Goal: Complete application form: Complete application form

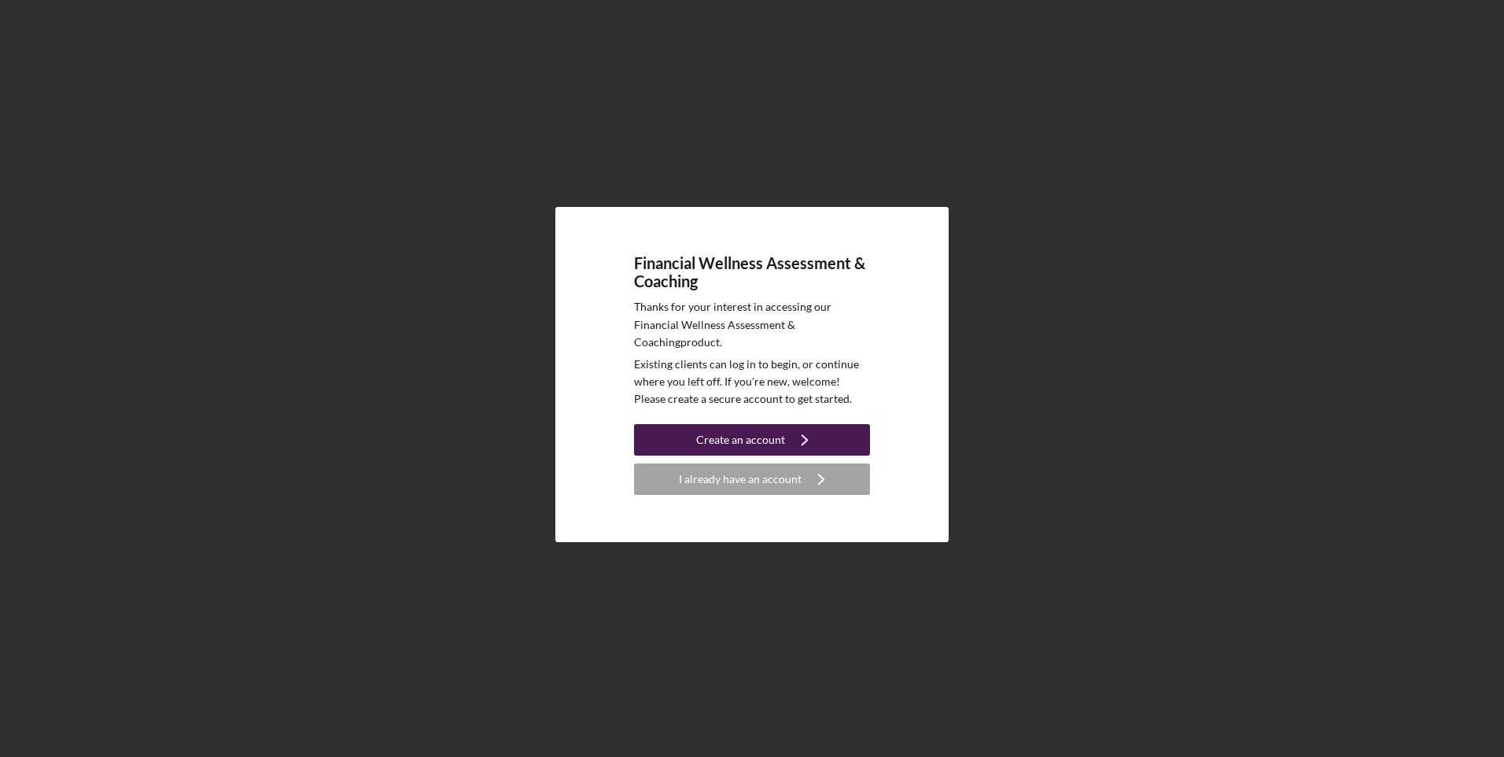
click at [806, 442] on icon "Icon/Navigate" at bounding box center [804, 439] width 39 height 39
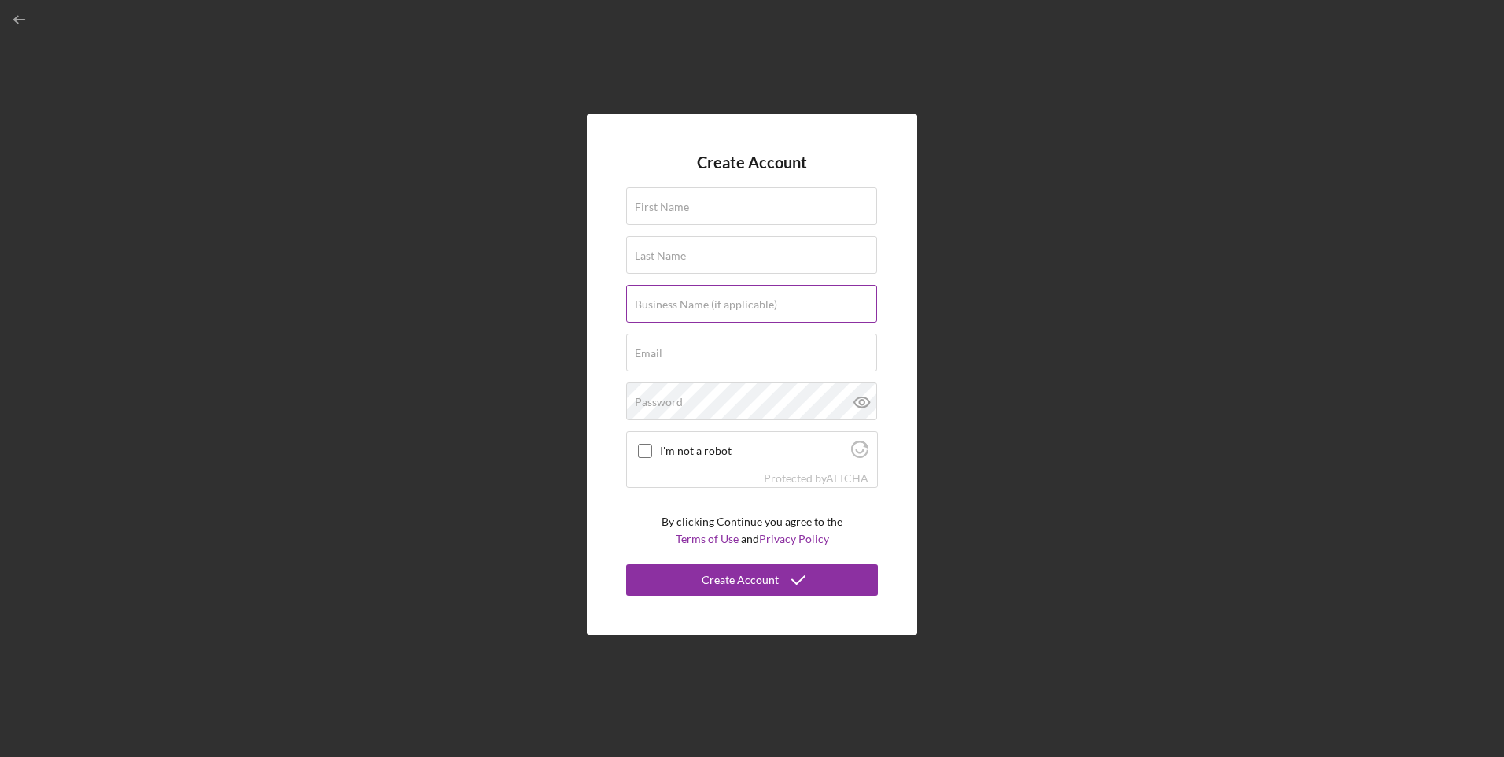
click at [739, 311] on label "Business Name (if applicable)" at bounding box center [706, 304] width 142 height 13
click at [739, 311] on input "Business Name (if applicable)" at bounding box center [751, 304] width 251 height 38
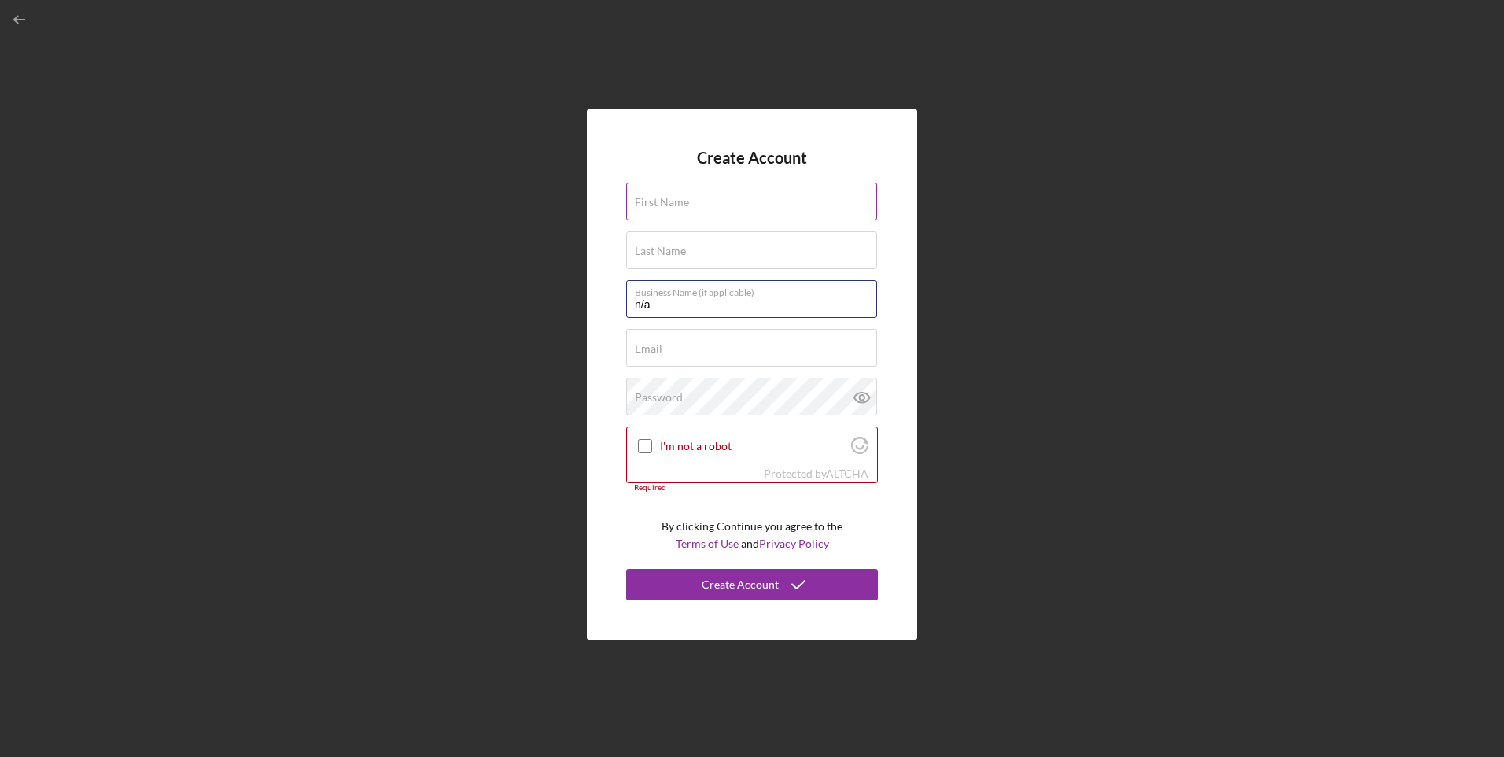
type input "n/a"
click at [675, 204] on label "First Name" at bounding box center [662, 202] width 54 height 13
click at [675, 204] on input "First Name" at bounding box center [751, 202] width 251 height 38
type input "[PERSON_NAME]"
click at [689, 237] on div "Last Name Required" at bounding box center [752, 250] width 252 height 39
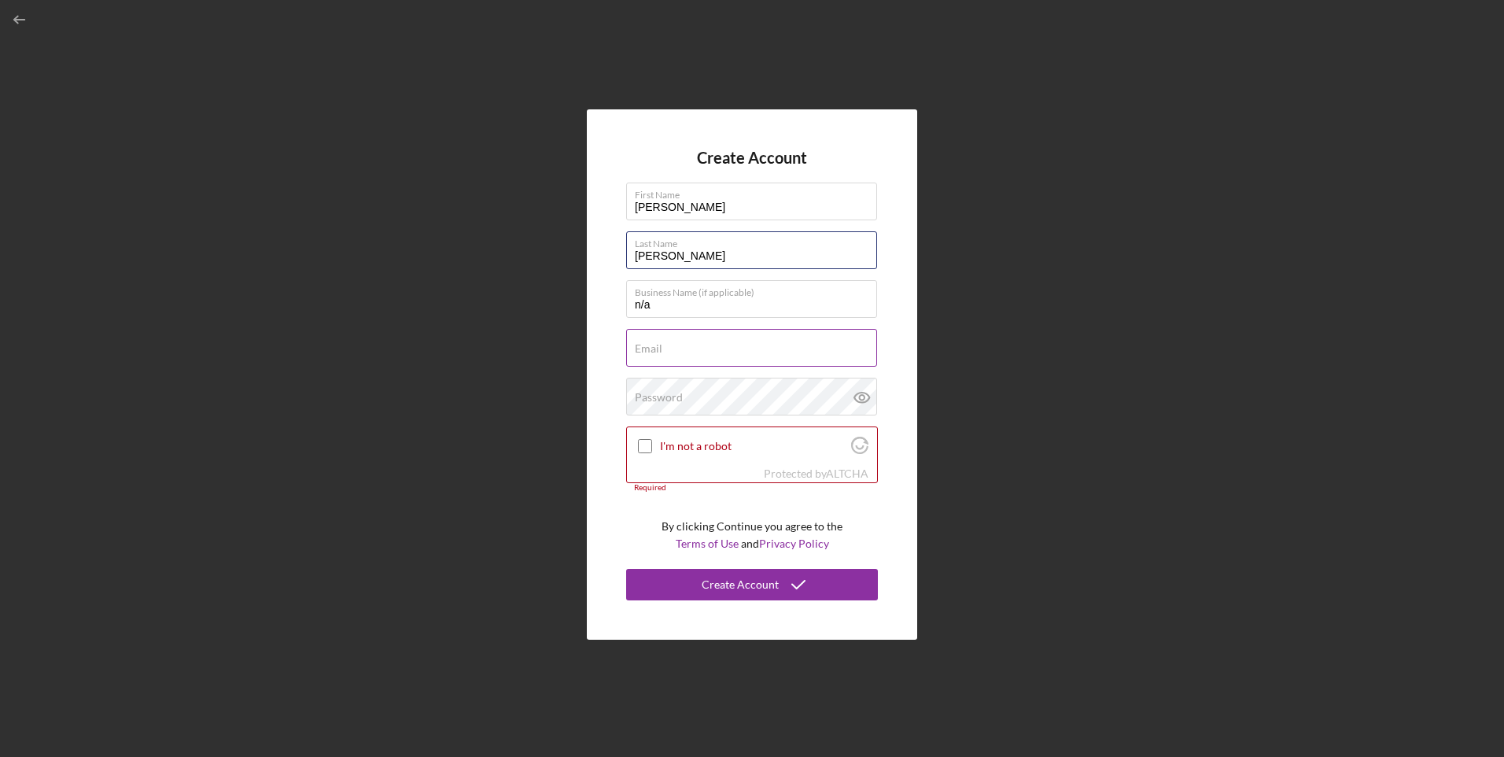
type input "[PERSON_NAME]"
click at [692, 348] on input "Email" at bounding box center [751, 348] width 251 height 38
type input "[EMAIL_ADDRESS][DOMAIN_NAME]"
click at [729, 389] on div "Password" at bounding box center [752, 397] width 252 height 39
click at [636, 440] on div at bounding box center [645, 446] width 19 height 19
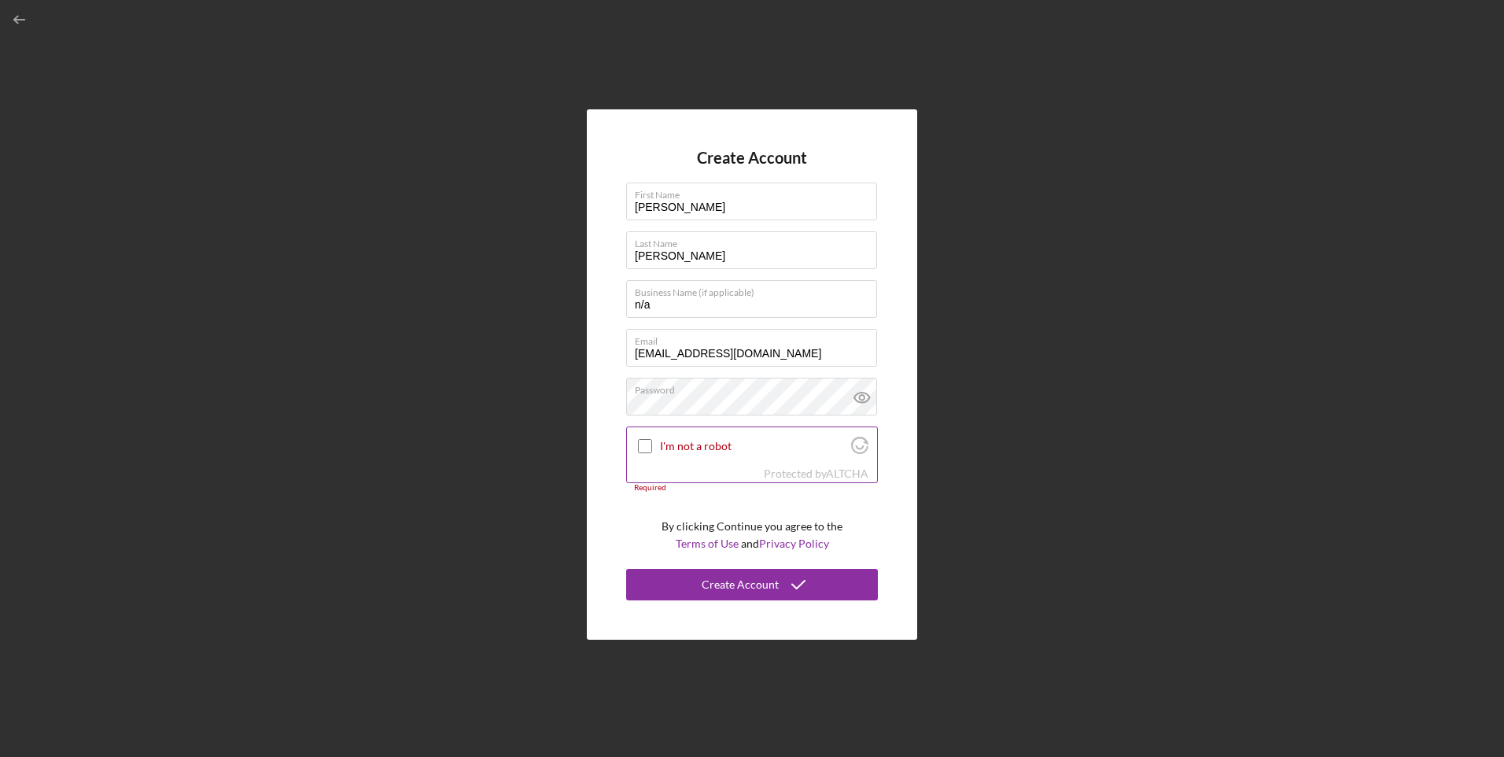
click at [642, 438] on div at bounding box center [645, 446] width 19 height 19
click at [649, 448] on input "I'm not a robot" at bounding box center [645, 446] width 14 height 14
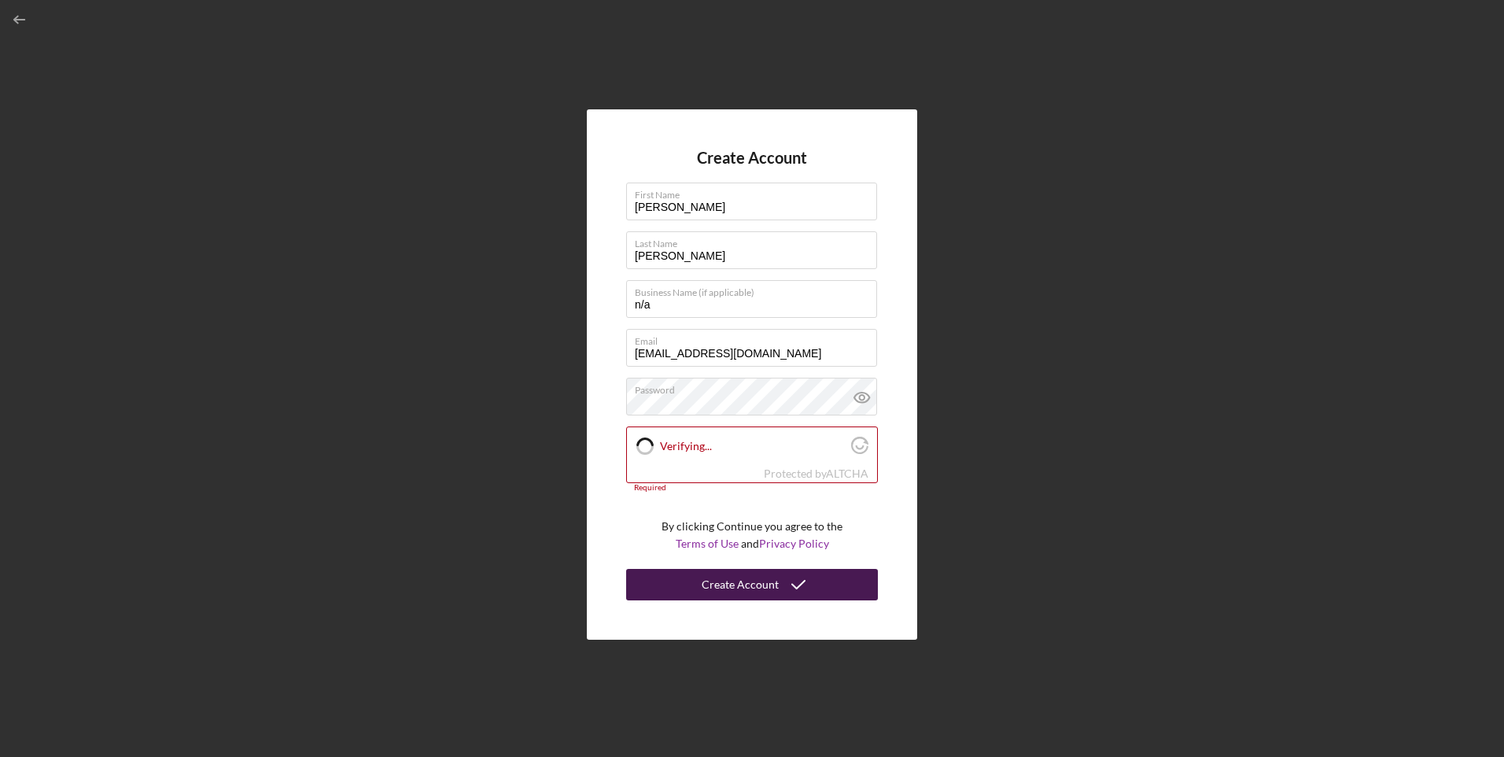
checkbox input "true"
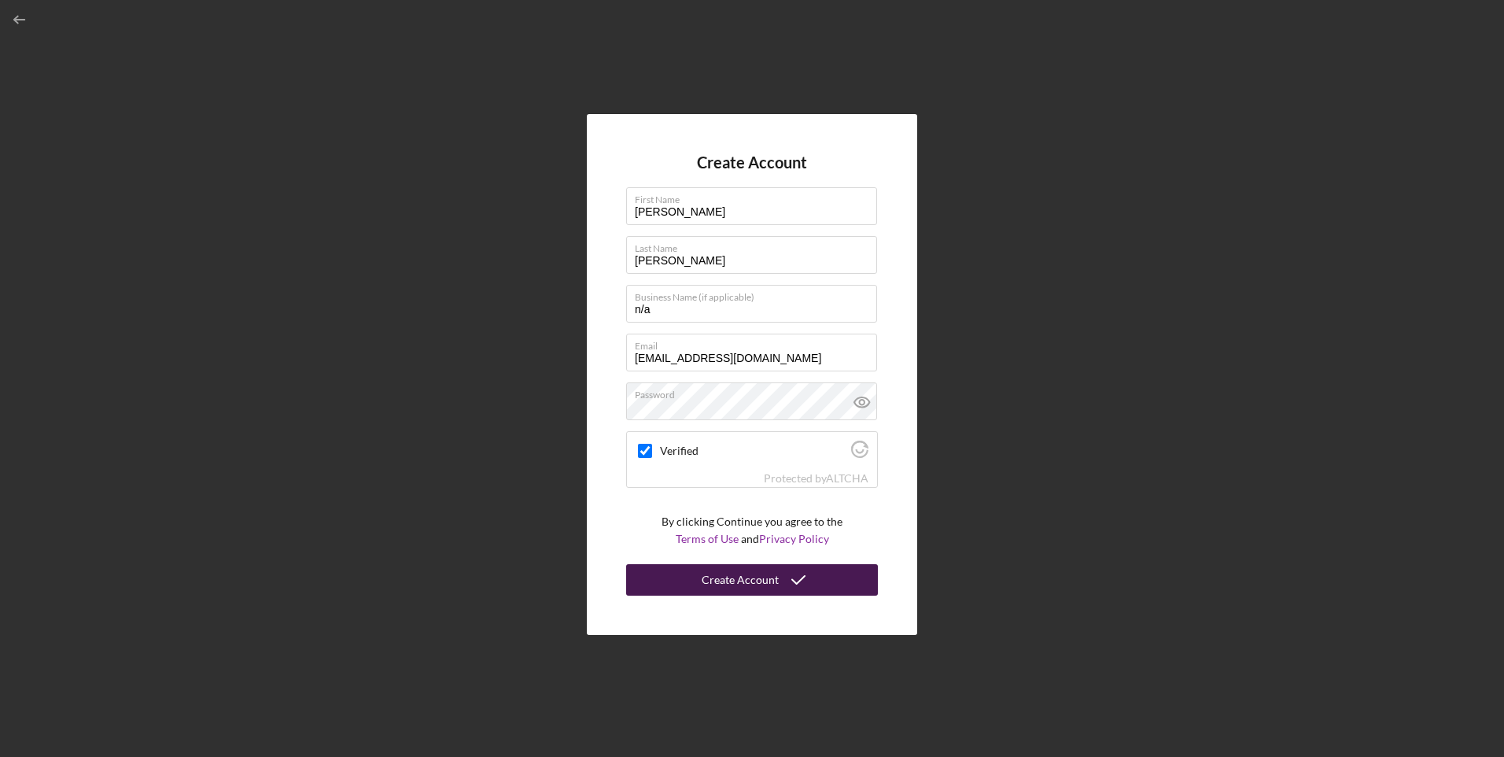
click at [789, 585] on icon "submit" at bounding box center [798, 579] width 39 height 39
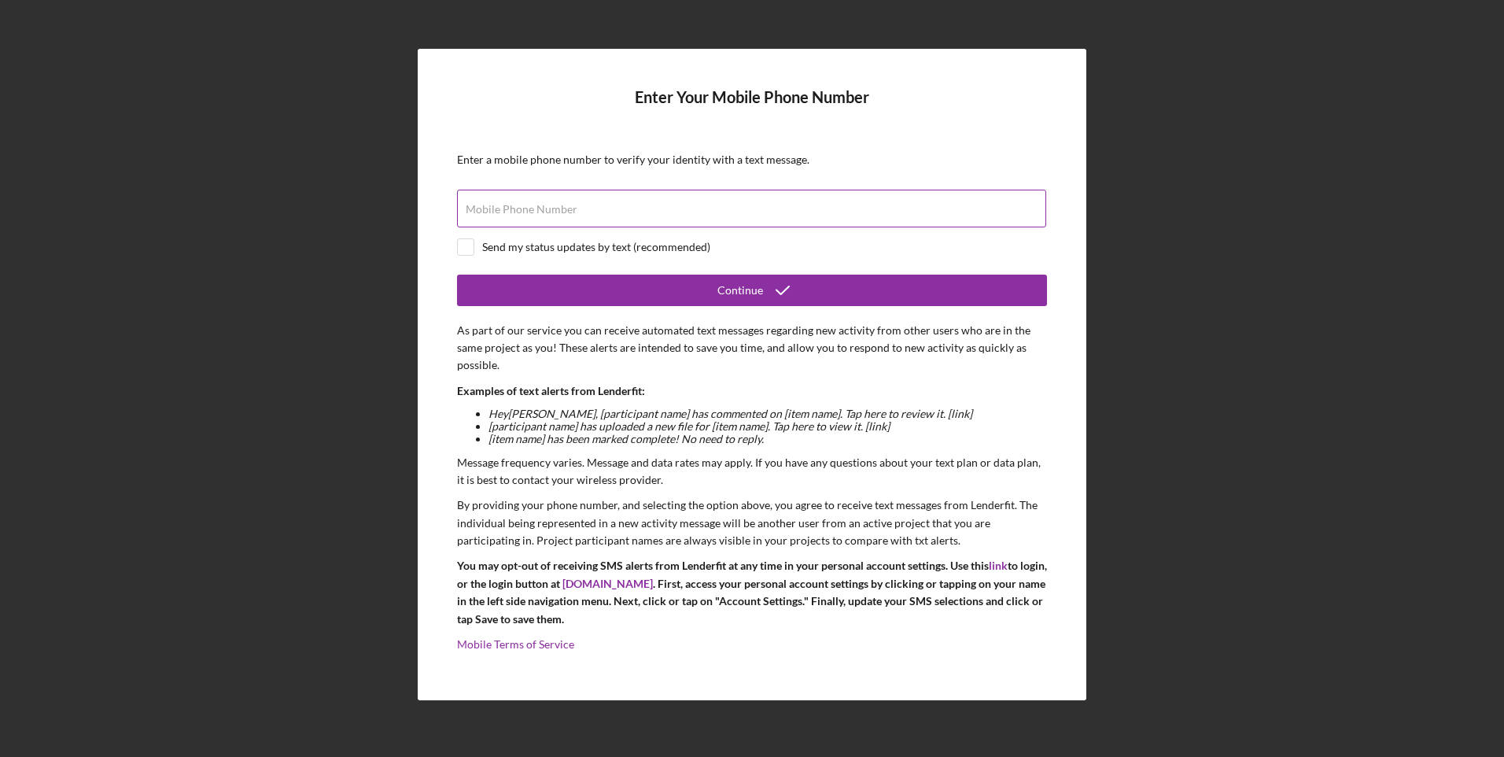
click at [588, 214] on input "Mobile Phone Number" at bounding box center [751, 209] width 589 height 38
type input "[PHONE_NUMBER]"
click at [457, 275] on button "Continue" at bounding box center [752, 290] width 590 height 31
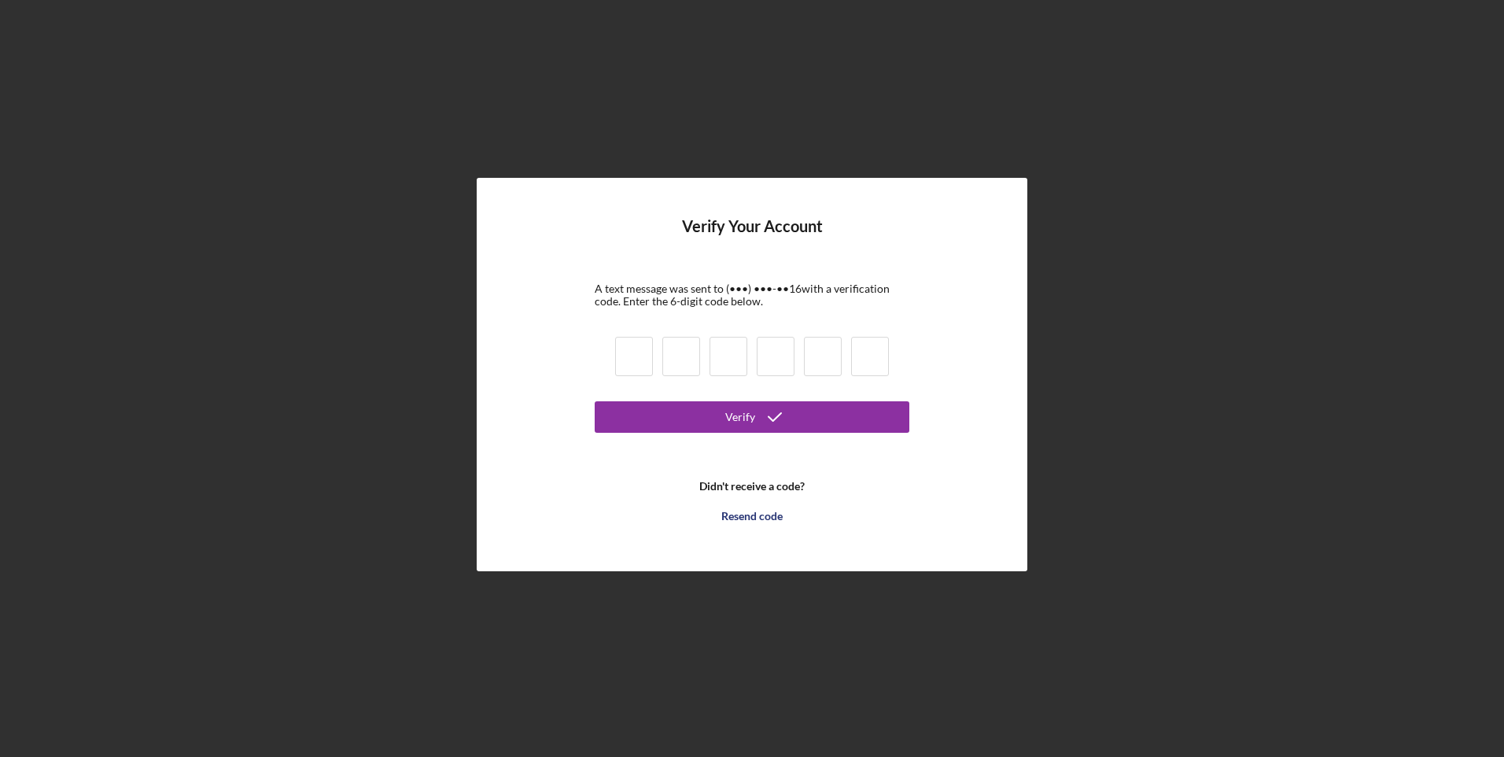
click at [642, 363] on input at bounding box center [634, 356] width 38 height 39
type input "7"
type input "8"
type input "0"
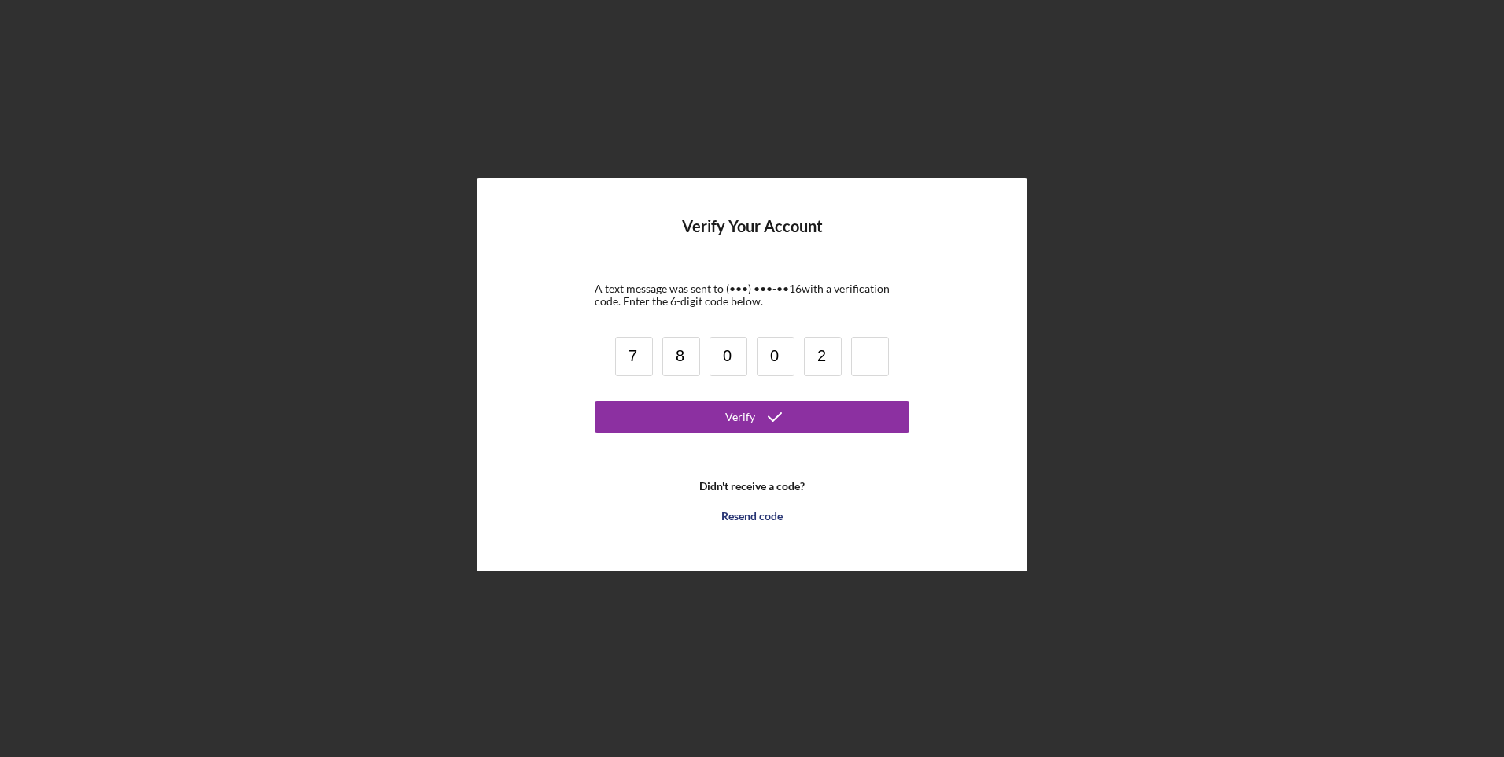
type input "2"
type input "0"
click at [595, 401] on button "Verify" at bounding box center [752, 416] width 315 height 31
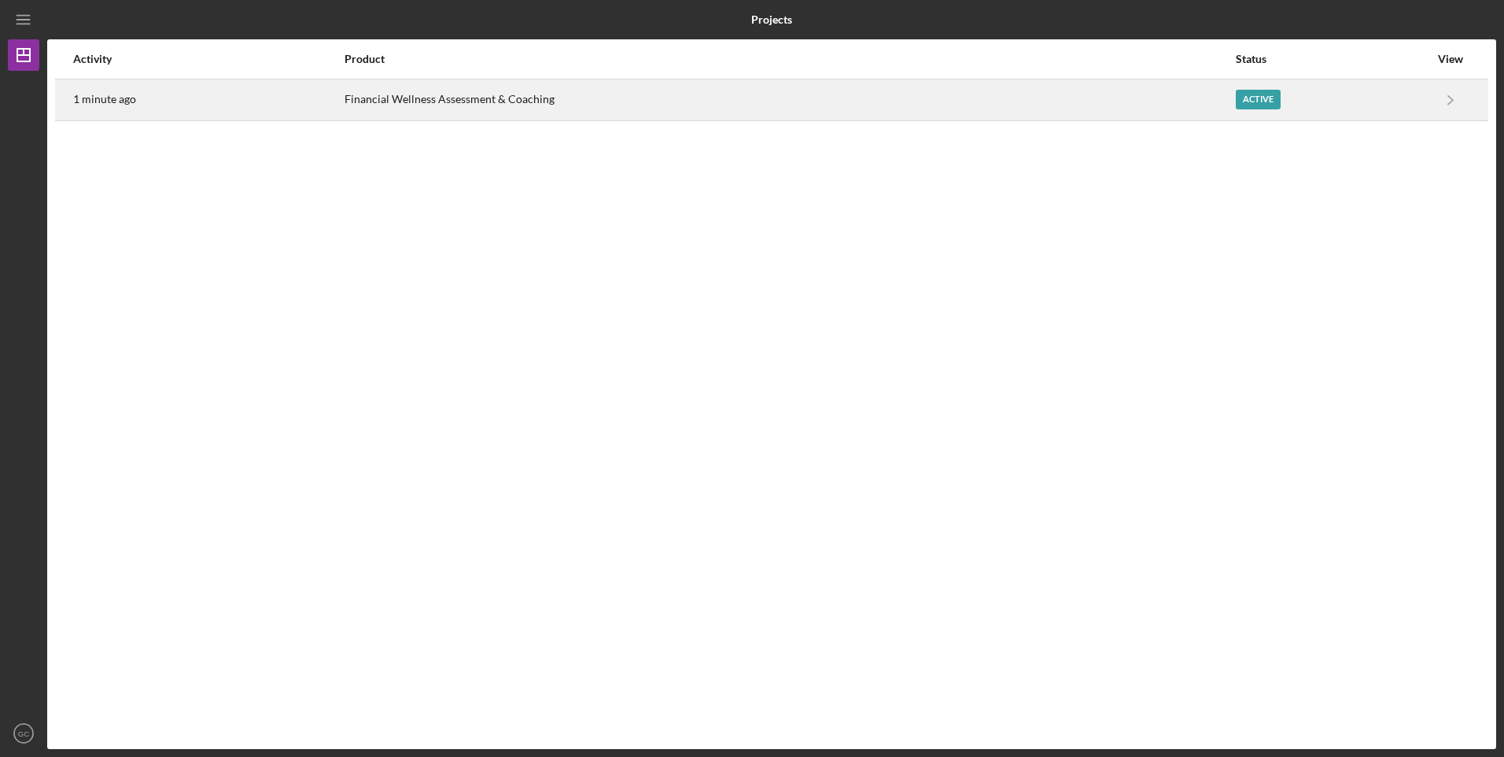
click at [1245, 98] on div "Active" at bounding box center [1258, 100] width 45 height 20
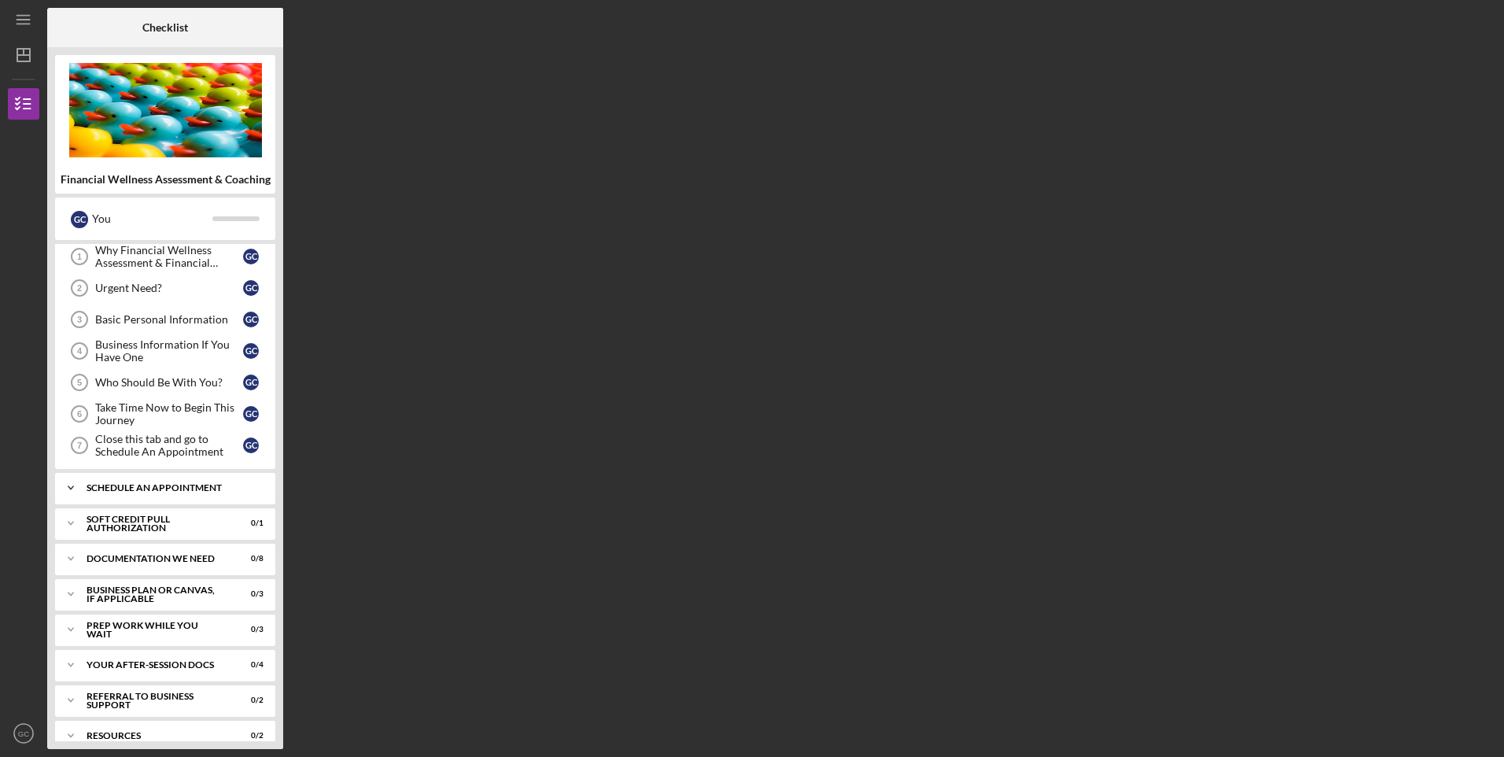
scroll to position [54, 0]
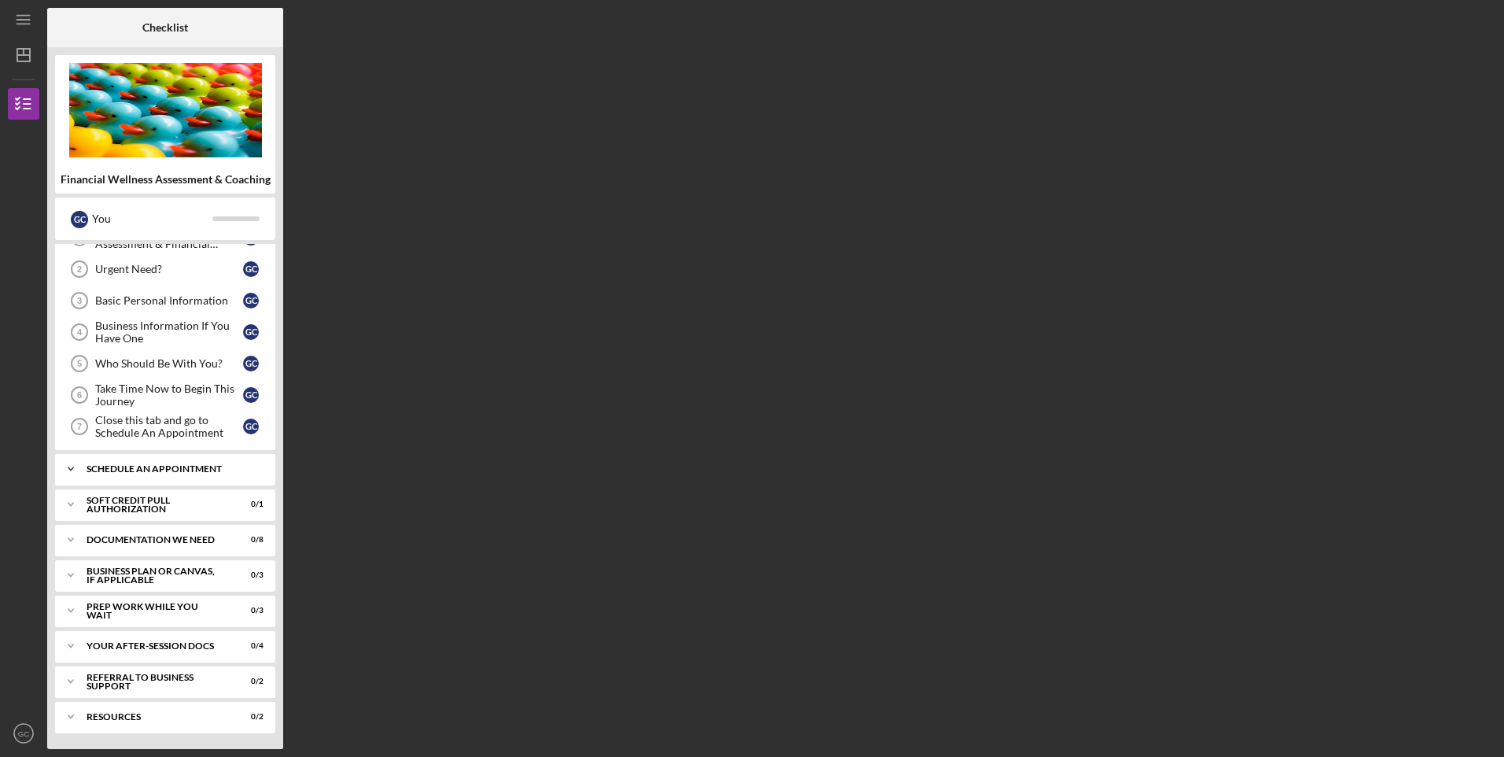
click at [229, 478] on div "Icon/Expander Schedule An Appointment 0 / 4" at bounding box center [165, 468] width 220 height 31
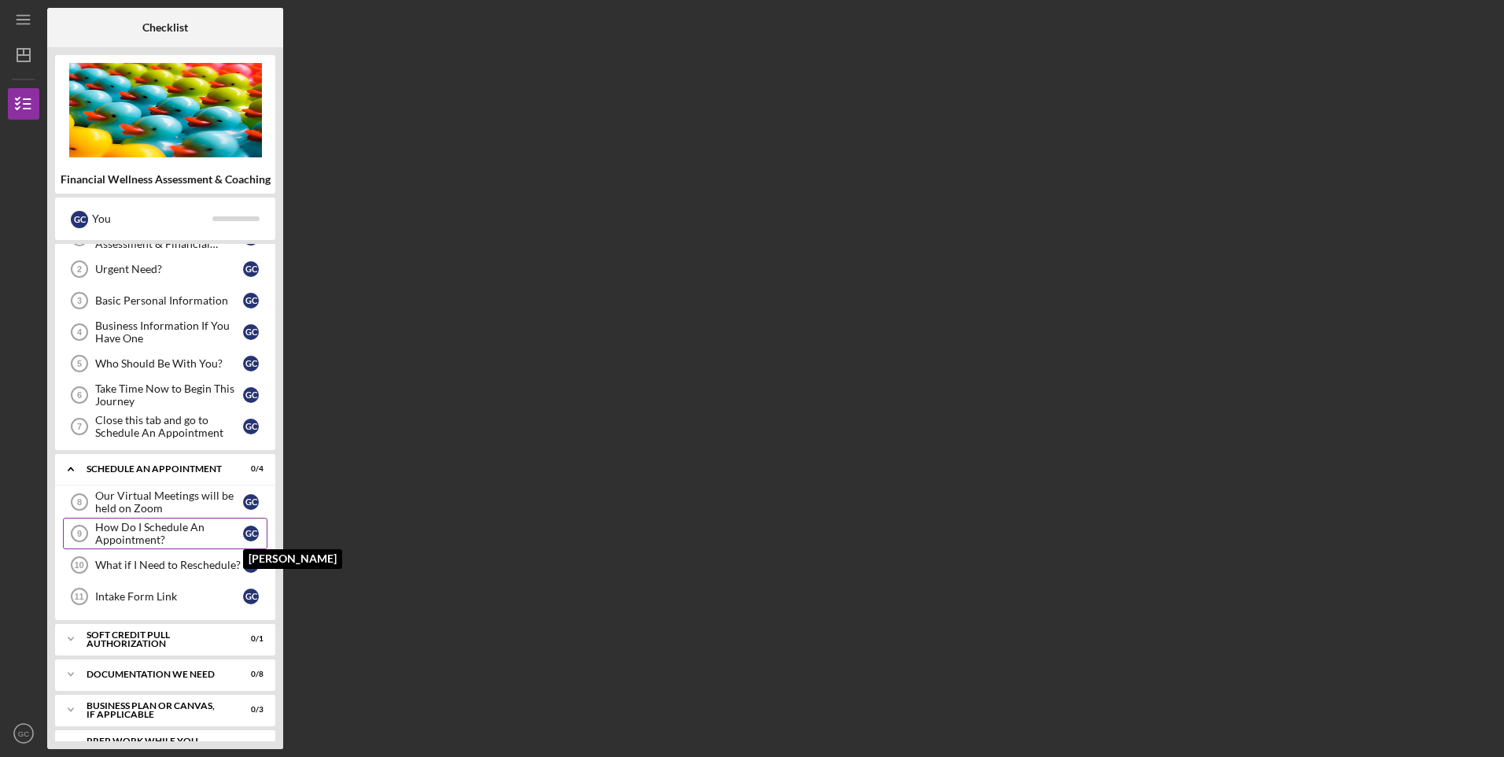
click at [244, 528] on div "G C" at bounding box center [251, 534] width 16 height 16
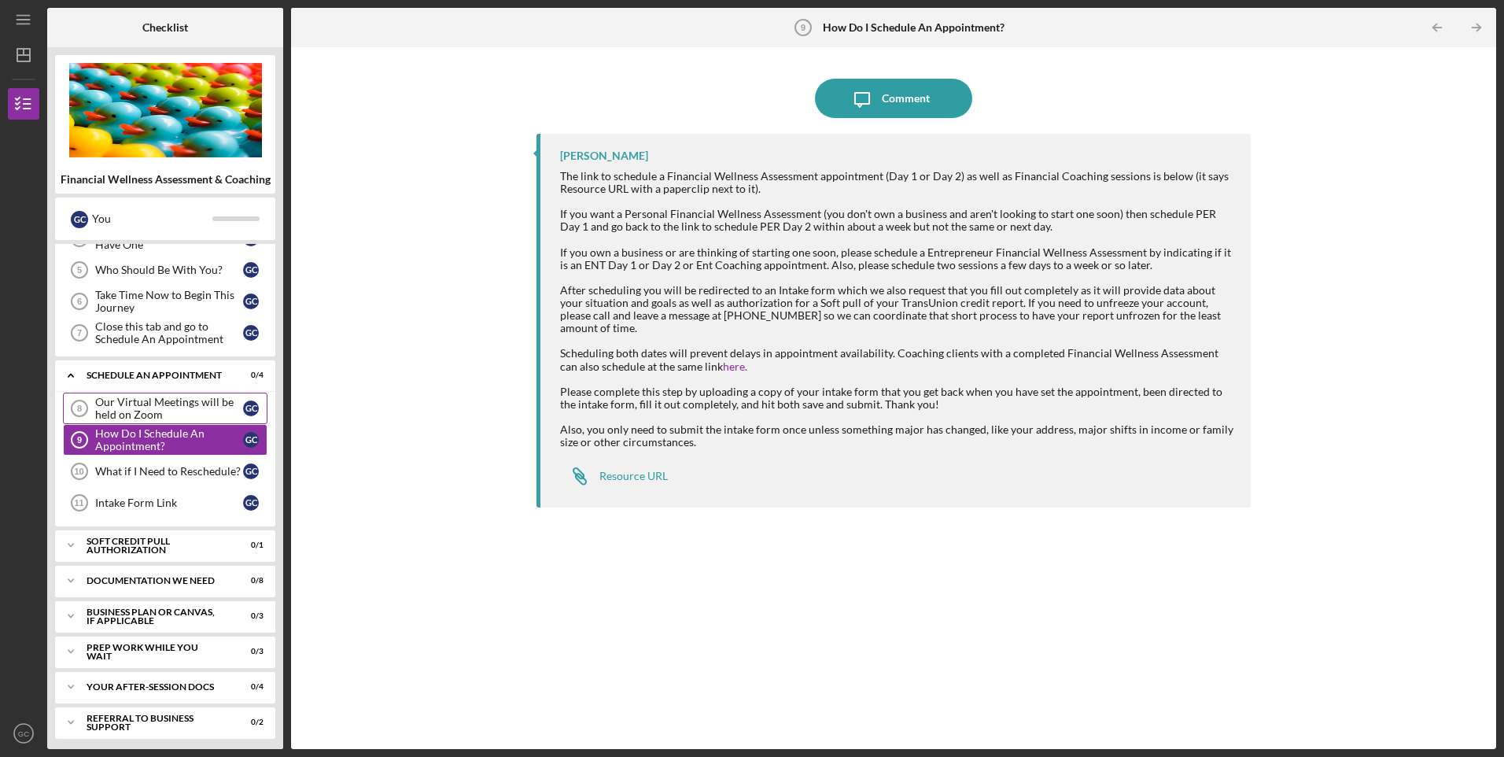
scroll to position [157, 0]
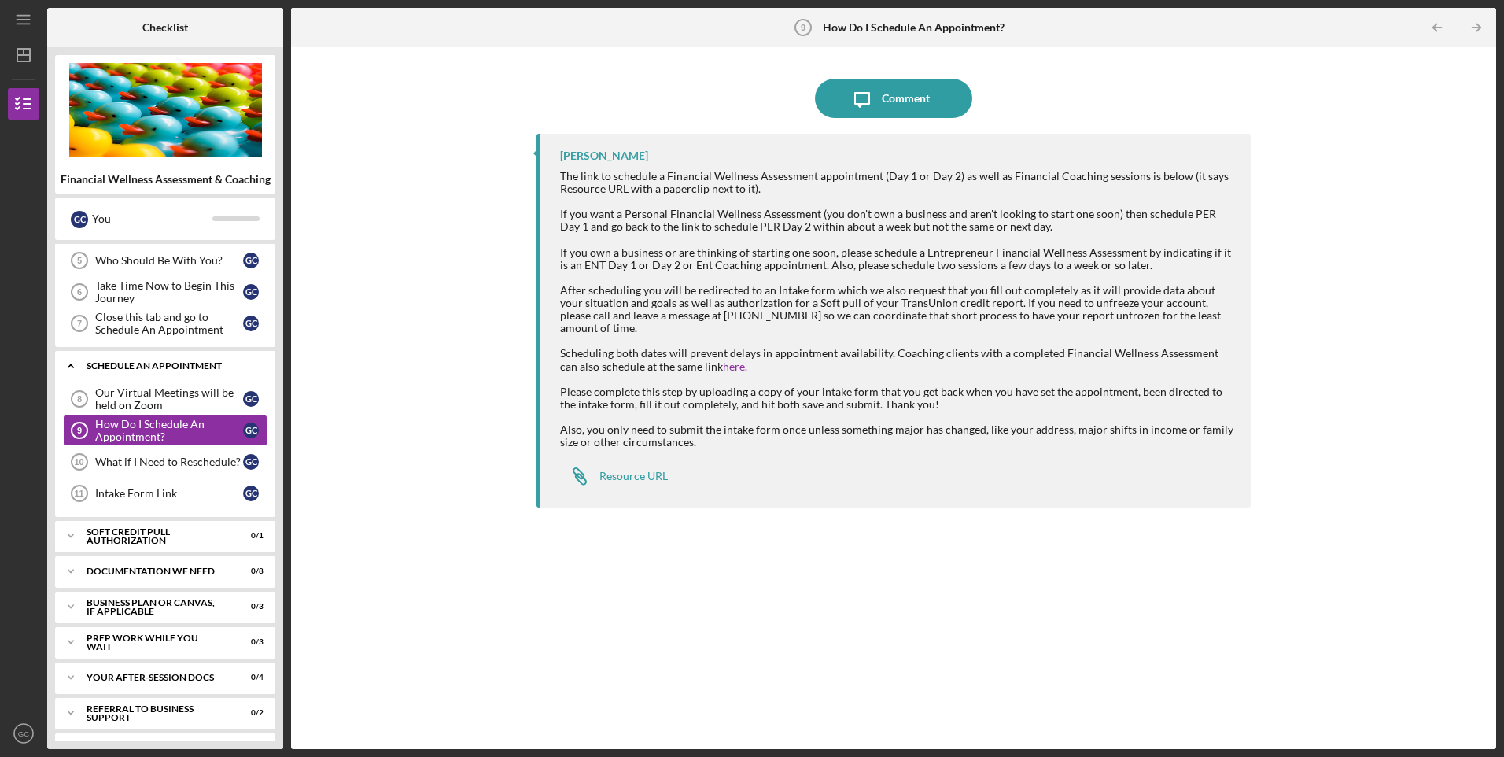
click at [186, 370] on div "Schedule An Appointment" at bounding box center [171, 365] width 169 height 9
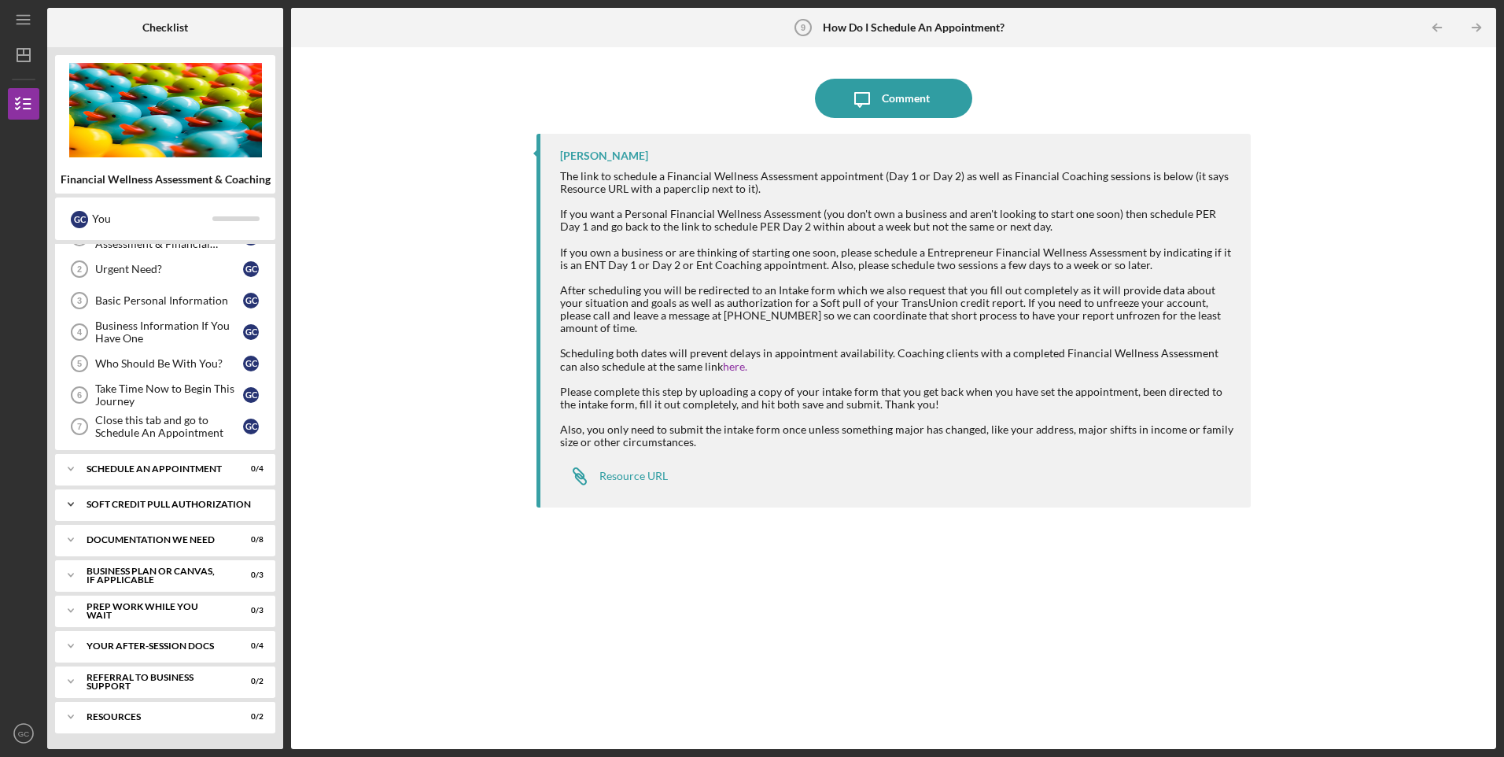
click at [208, 503] on div "Soft Credit Pull Authorization" at bounding box center [171, 504] width 169 height 9
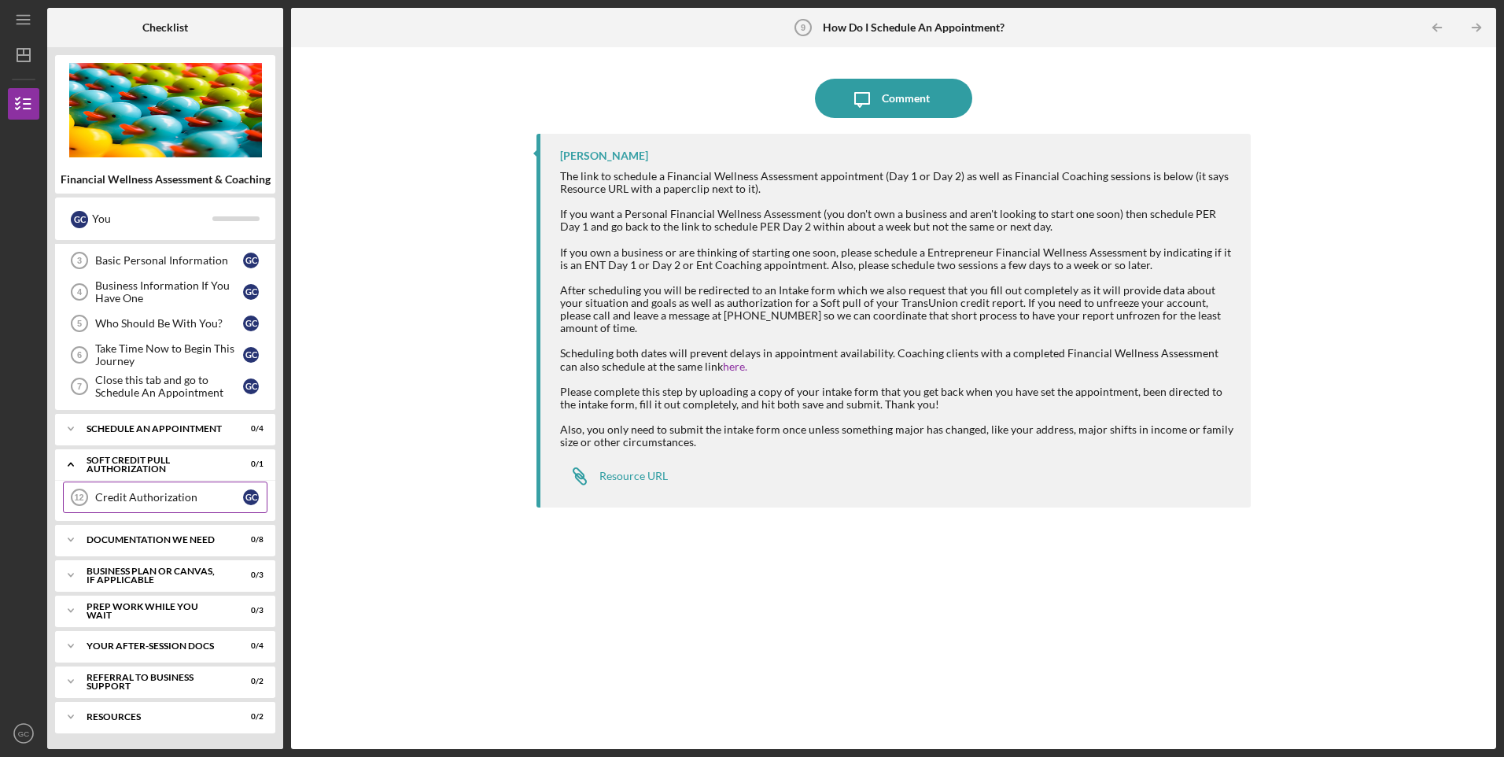
click at [229, 491] on div "Credit Authorization" at bounding box center [169, 497] width 148 height 13
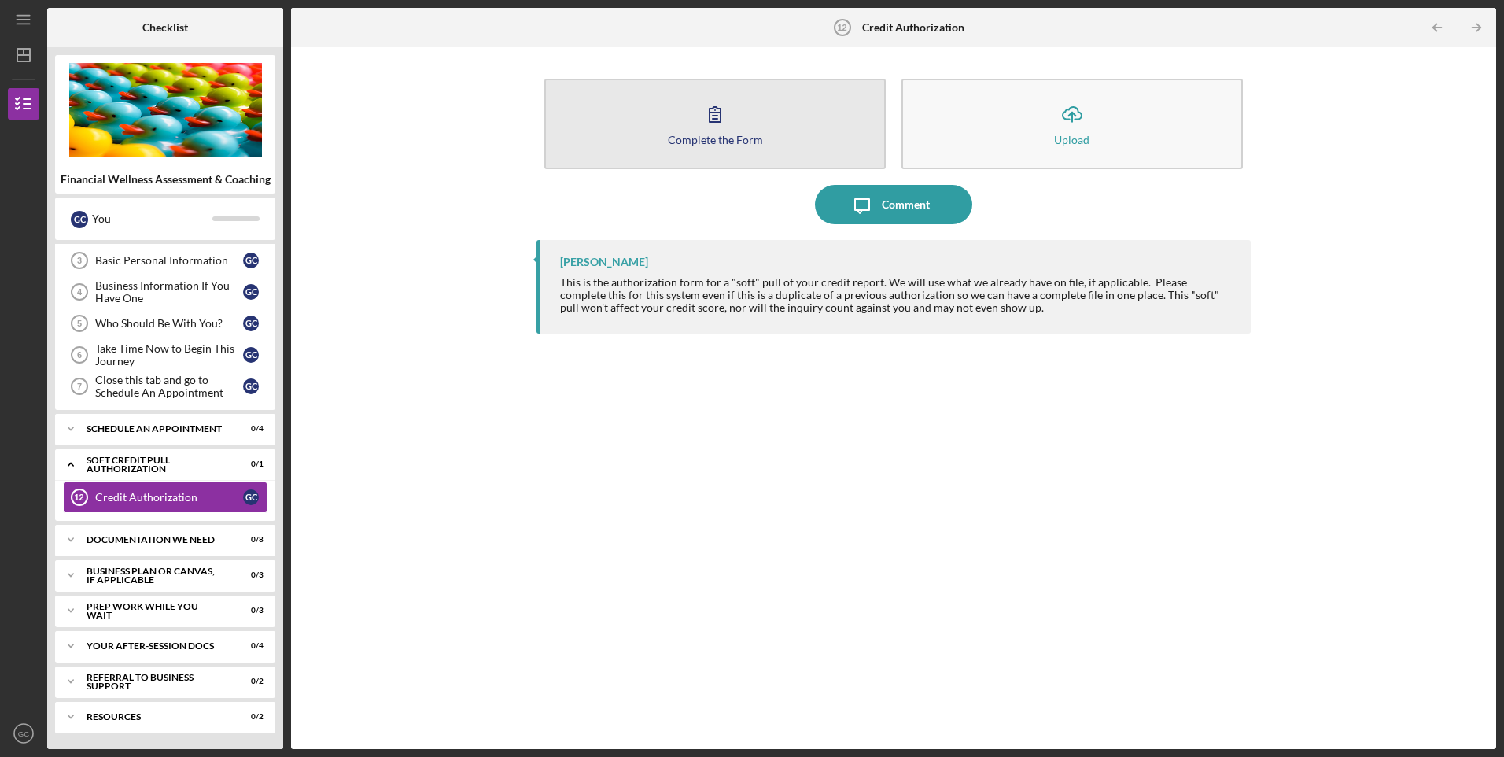
click at [784, 134] on button "Complete the Form Form" at bounding box center [714, 124] width 341 height 90
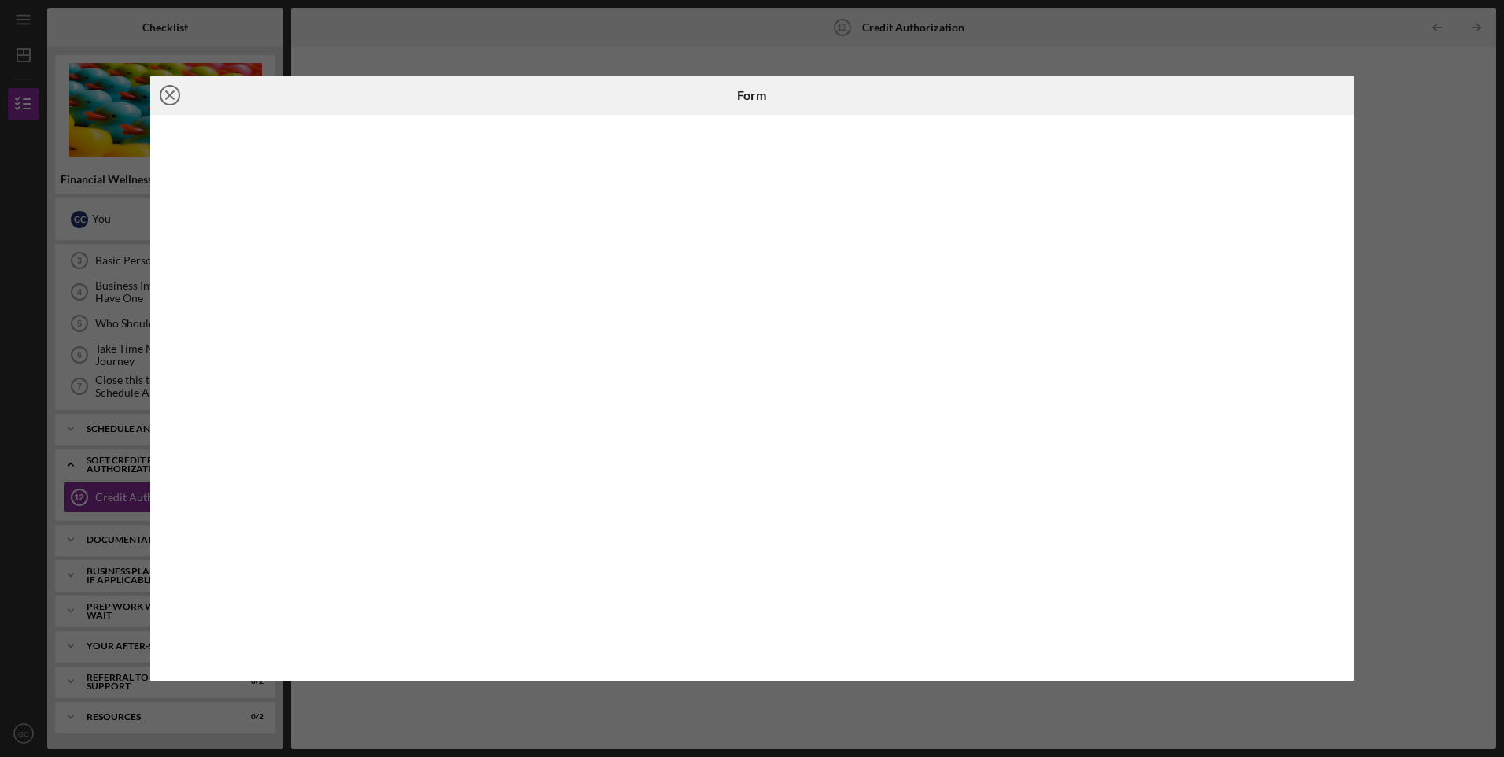
click at [162, 92] on circle at bounding box center [169, 95] width 19 height 19
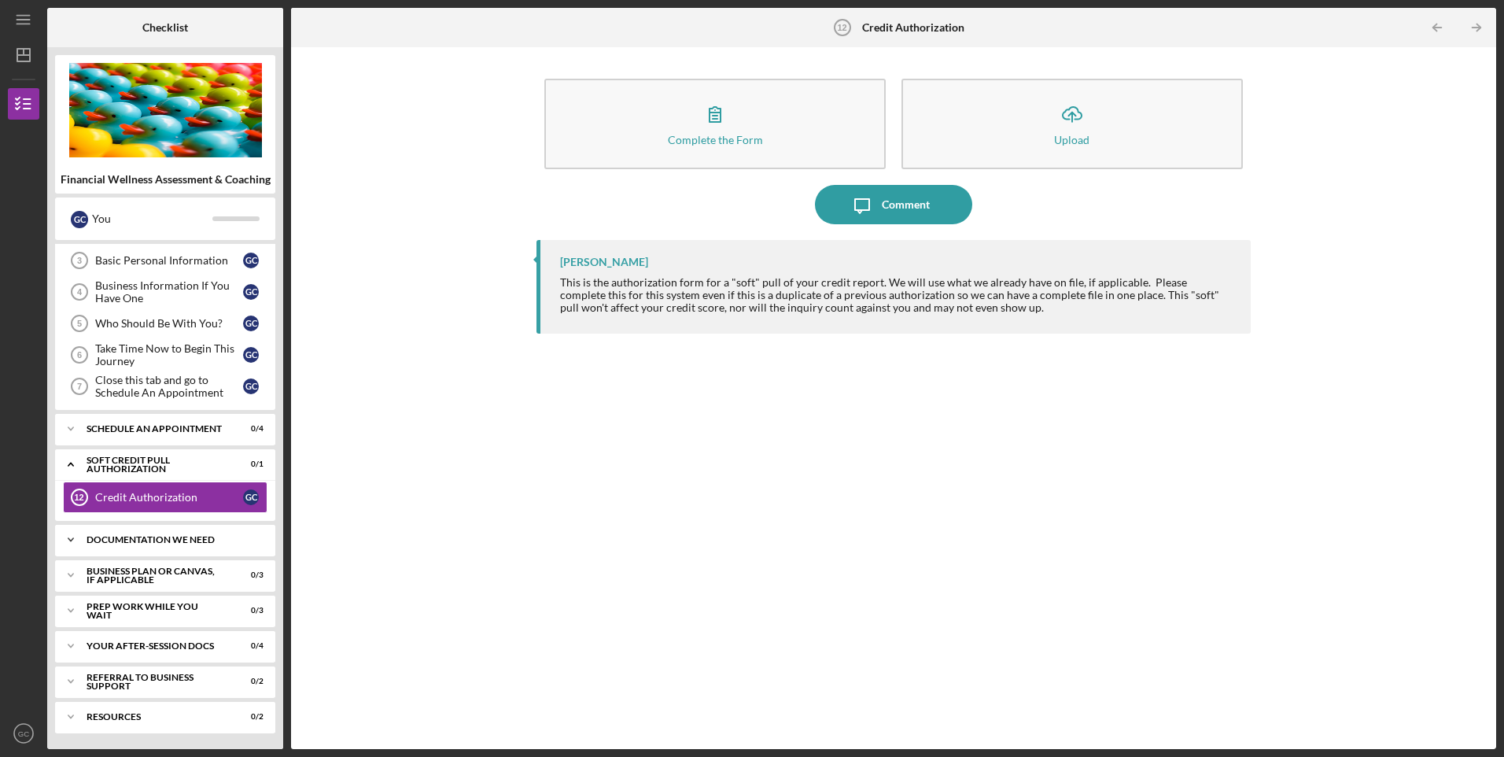
click at [135, 541] on div "Documentation We Need" at bounding box center [171, 539] width 169 height 9
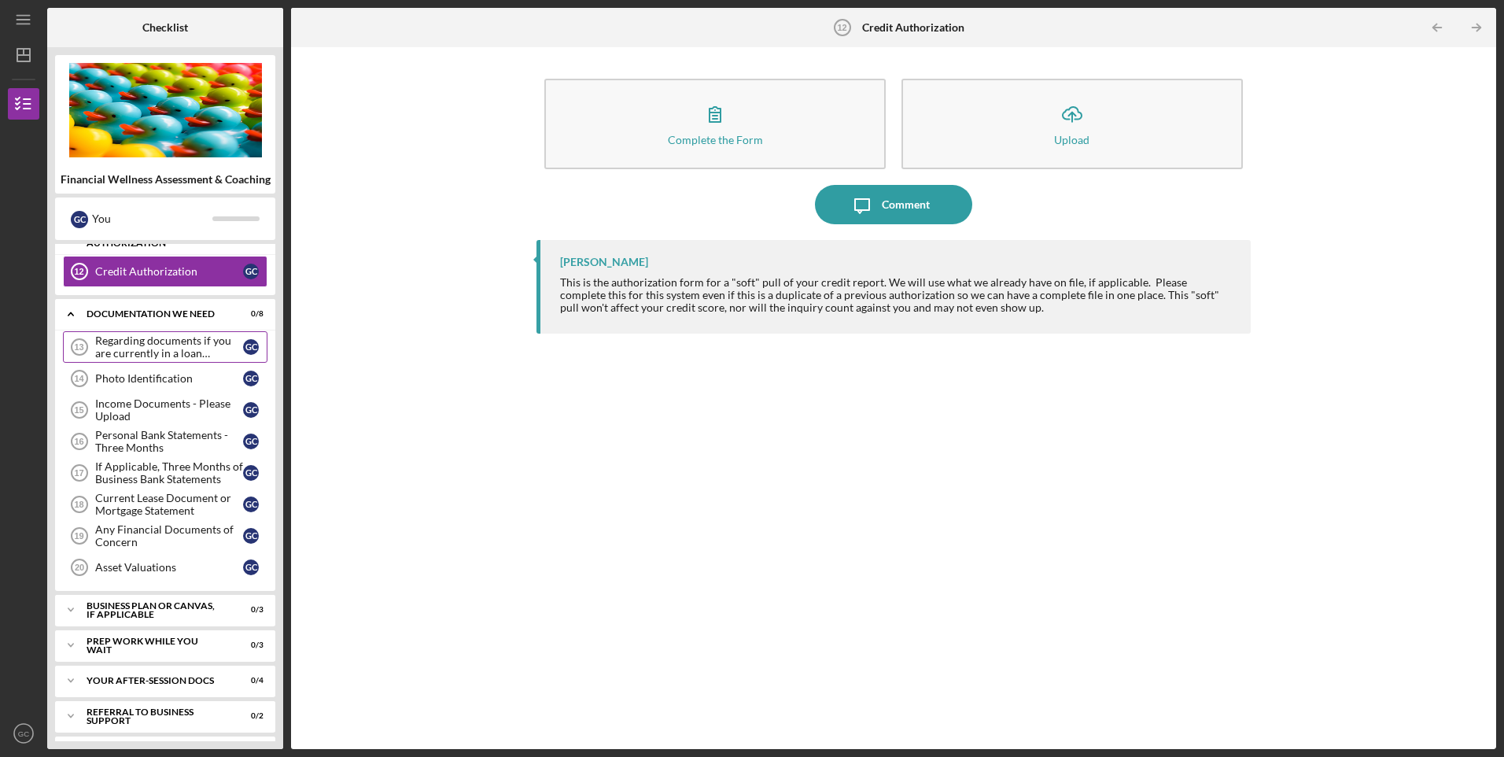
scroll to position [330, 0]
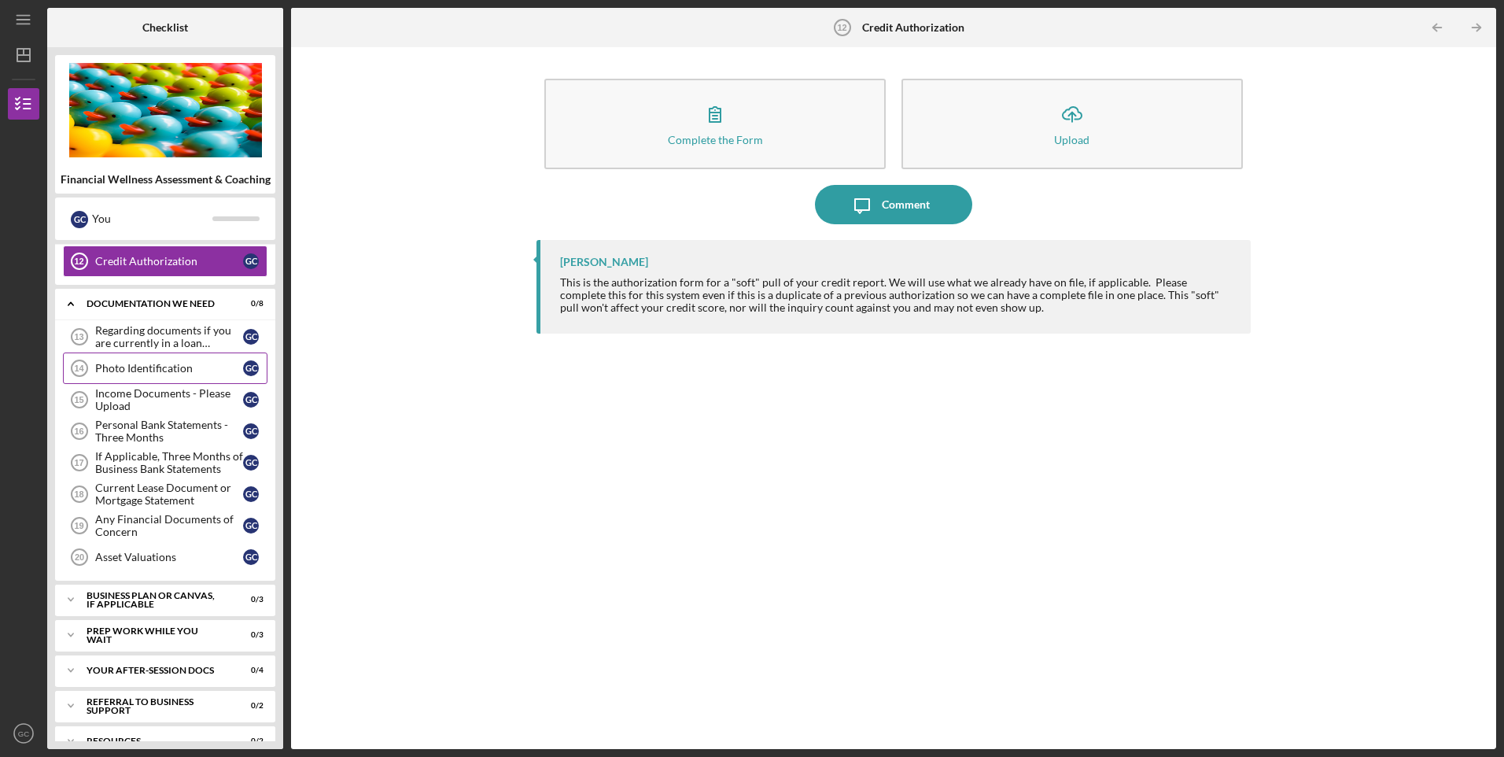
click at [190, 377] on link "Photo Identification 14 Photo Identification G C" at bounding box center [165, 367] width 205 height 31
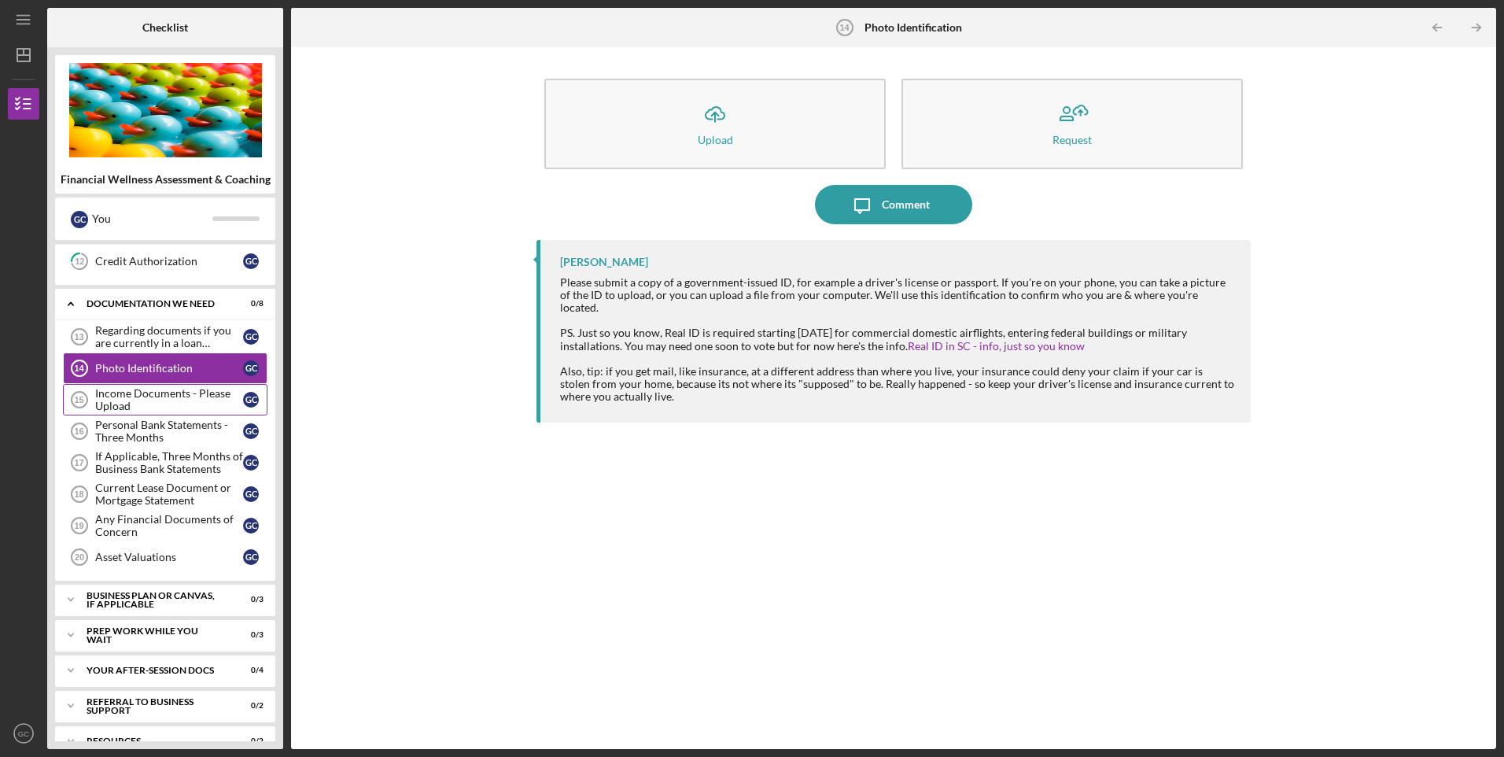
click at [205, 399] on div "Income Documents - Please Upload" at bounding box center [169, 399] width 148 height 25
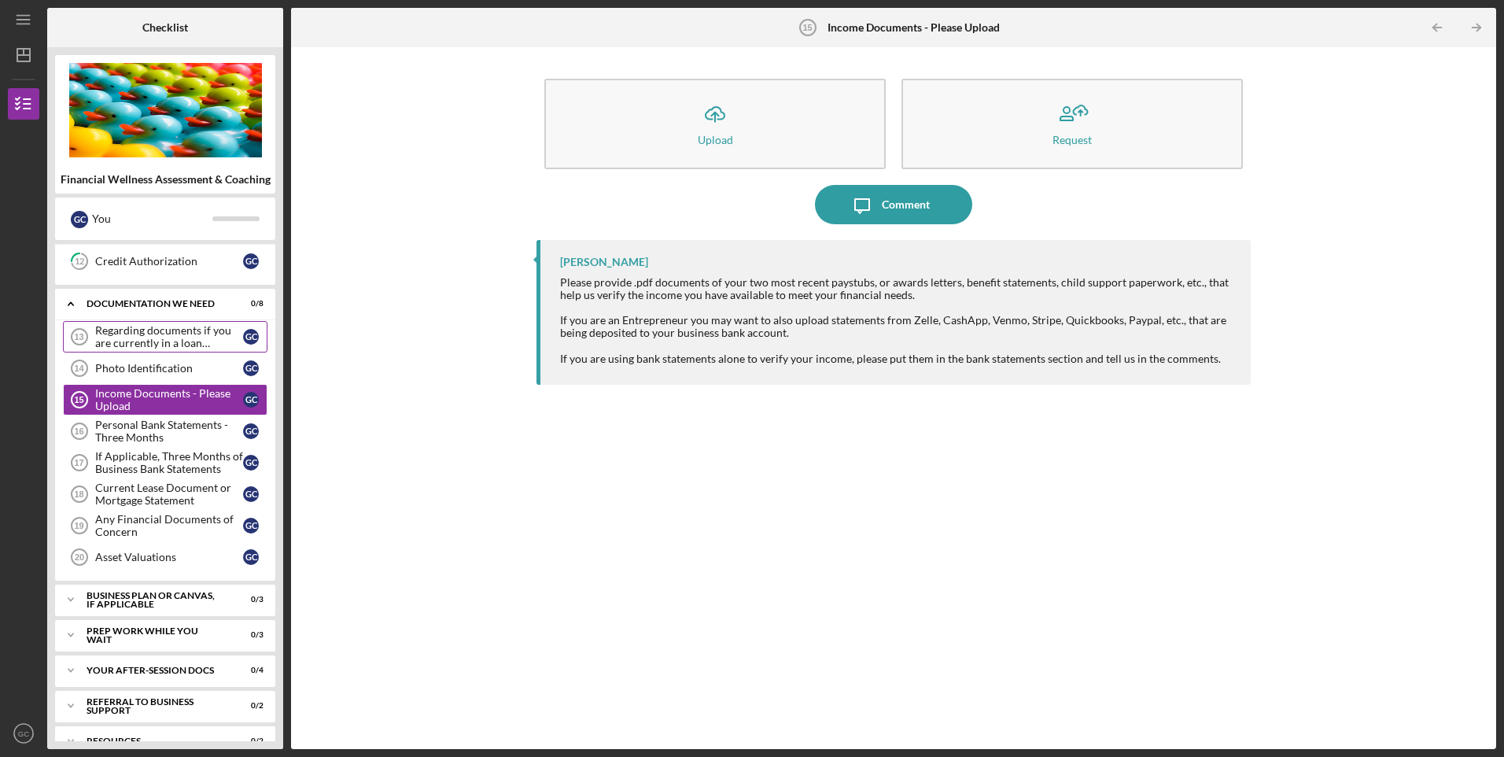
click at [208, 344] on div "Regarding documents if you are currently in a loan application" at bounding box center [169, 336] width 148 height 25
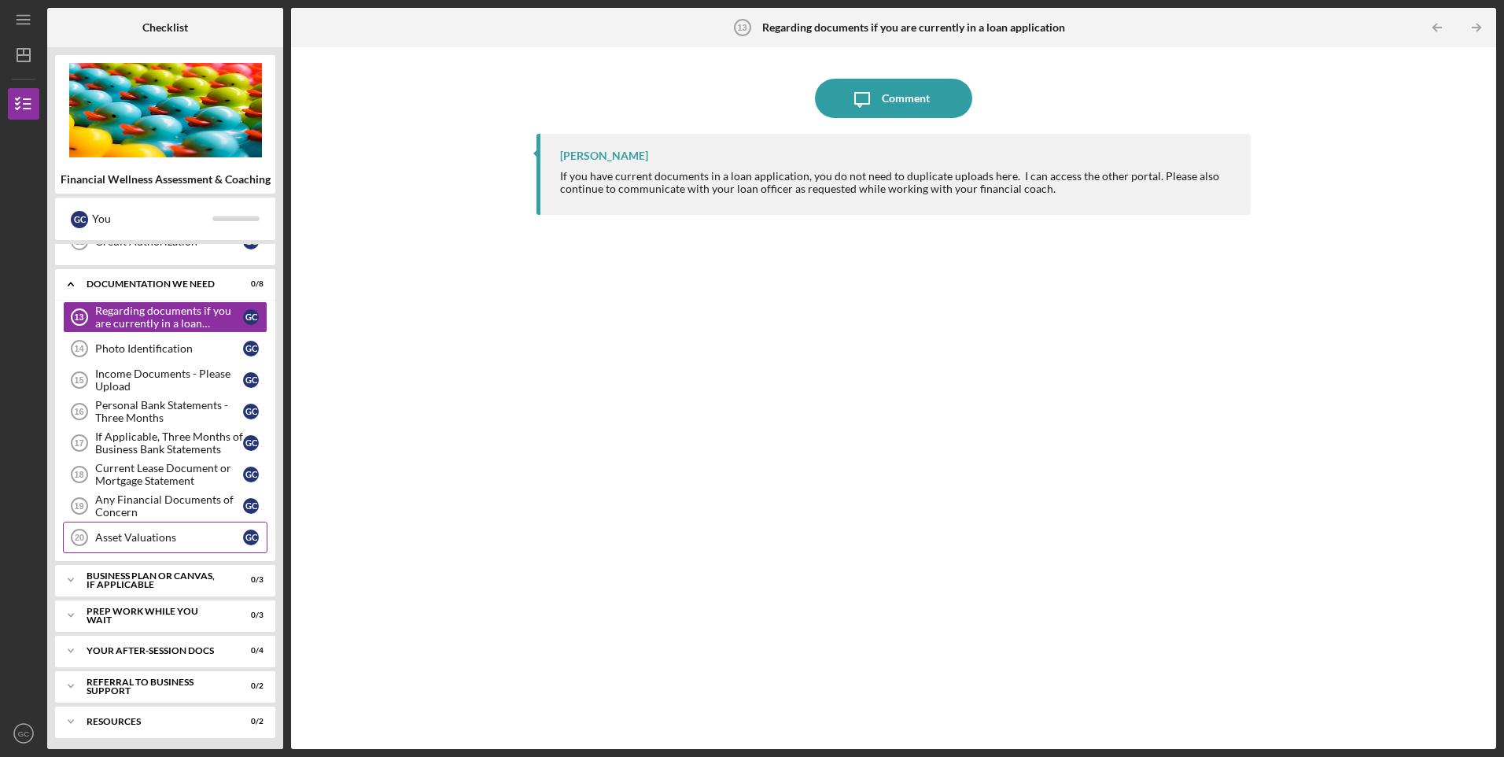
scroll to position [355, 0]
